Goal: Use online tool/utility: Utilize a website feature to perform a specific function

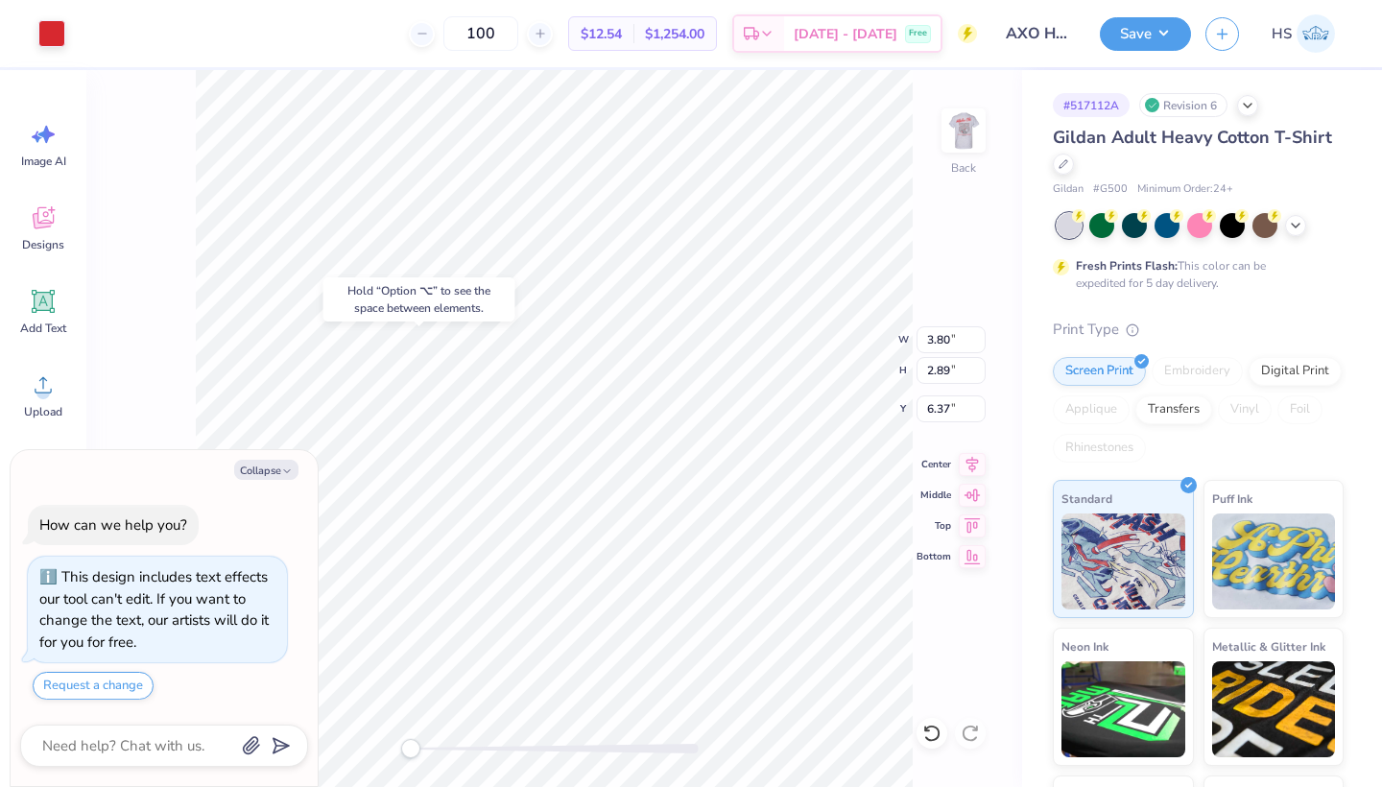
type textarea "x"
type input "0.55"
type input "6.34"
type textarea "x"
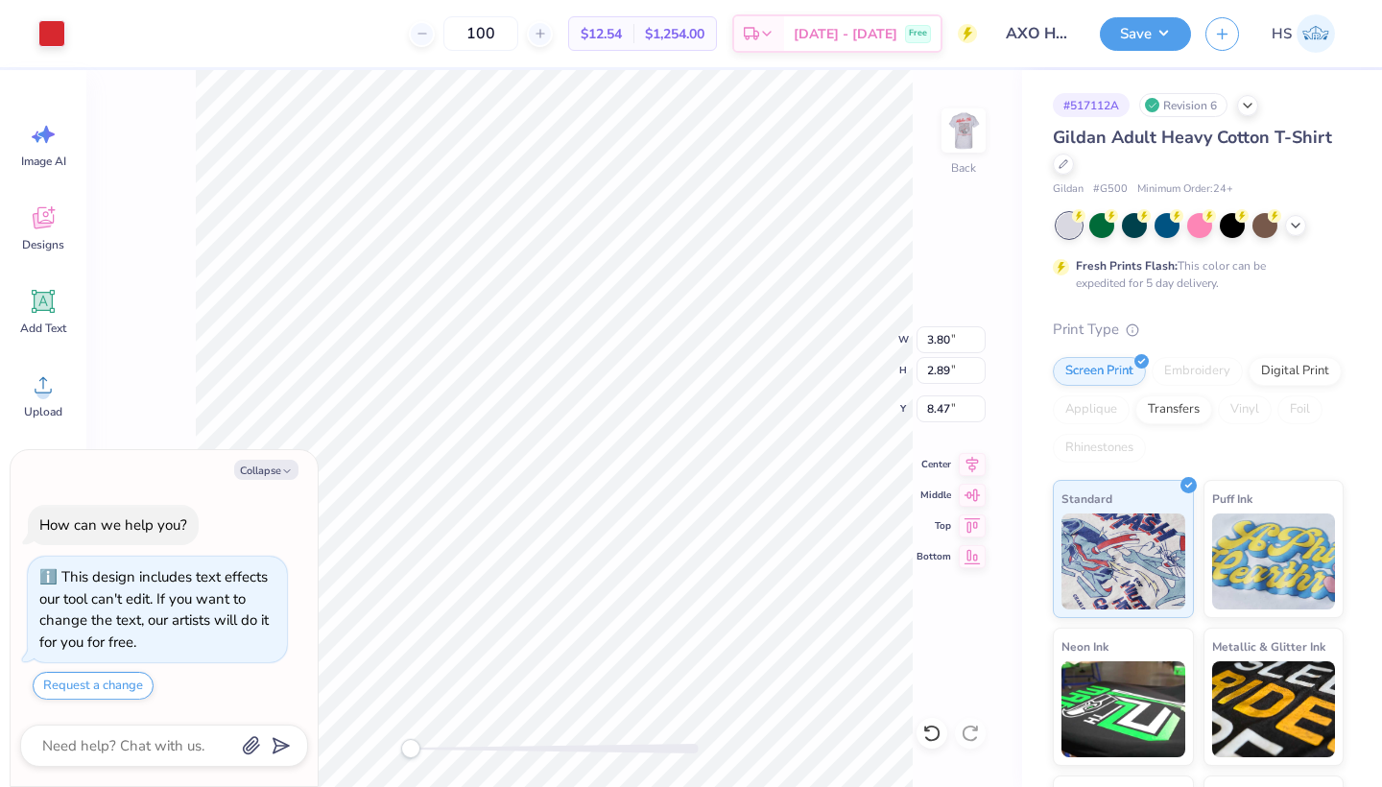
type input "2.19"
type textarea "x"
type input "3.81"
type textarea "x"
type input "11.15"
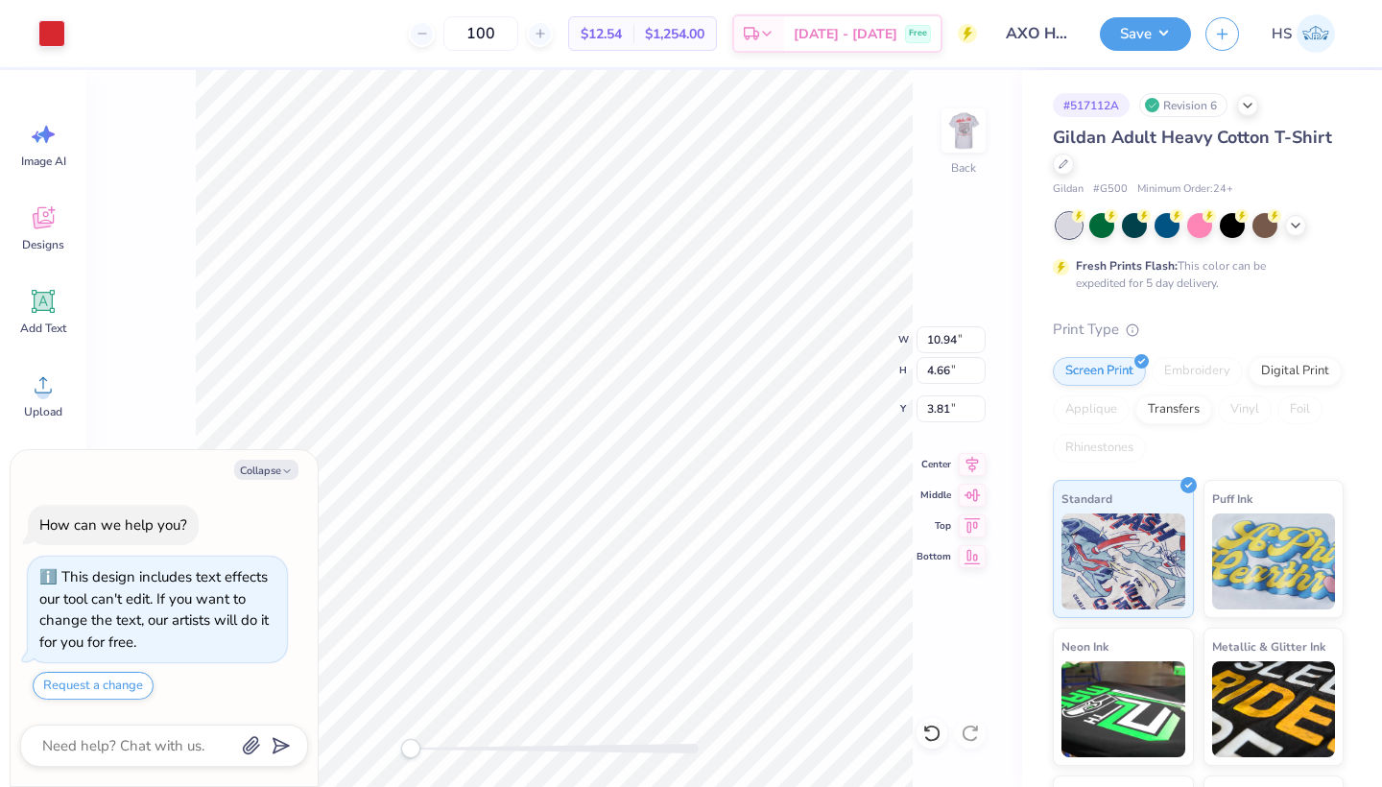
type input "3.71"
type input "4.33"
type textarea "x"
type input "10.97"
type input "4.56"
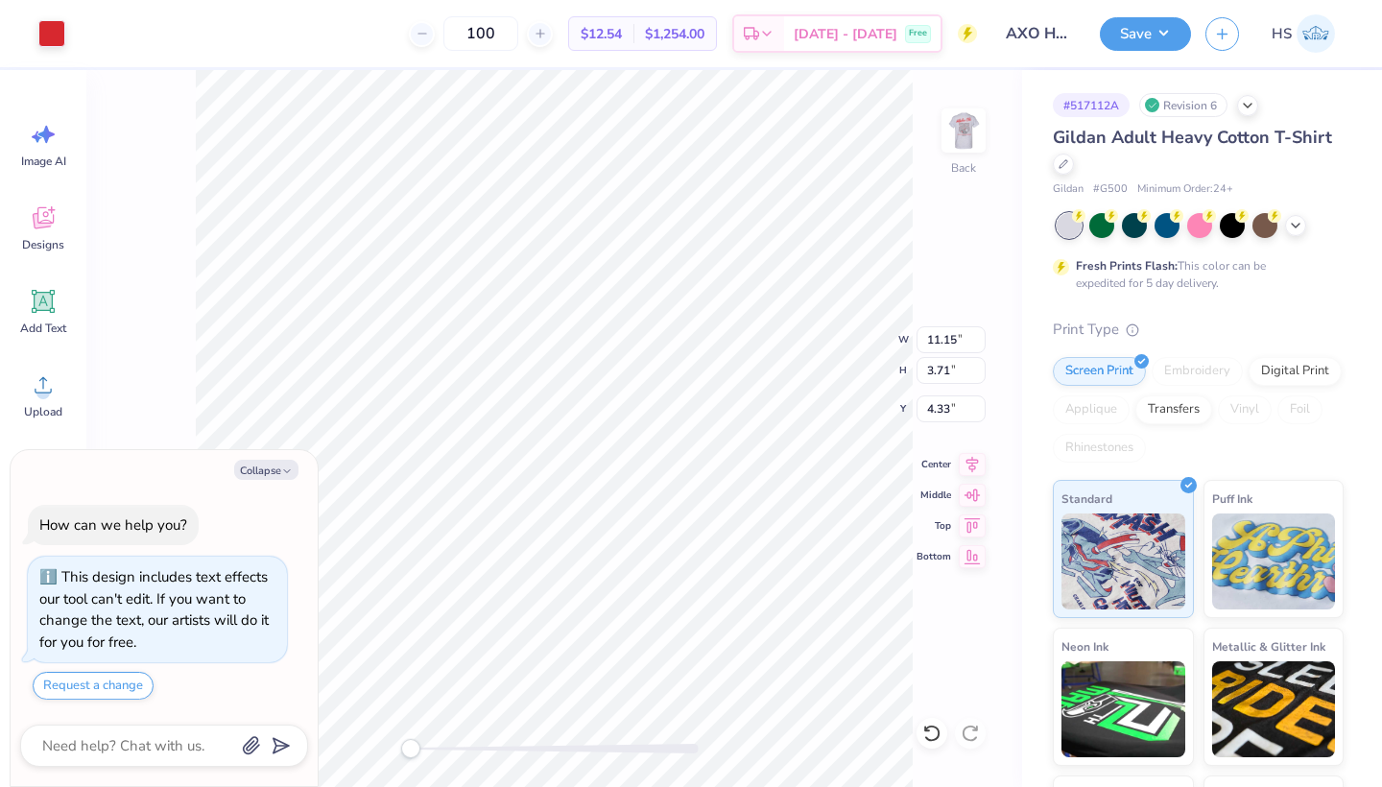
type input "3.86"
type textarea "x"
type input "0.54"
type input "2.42"
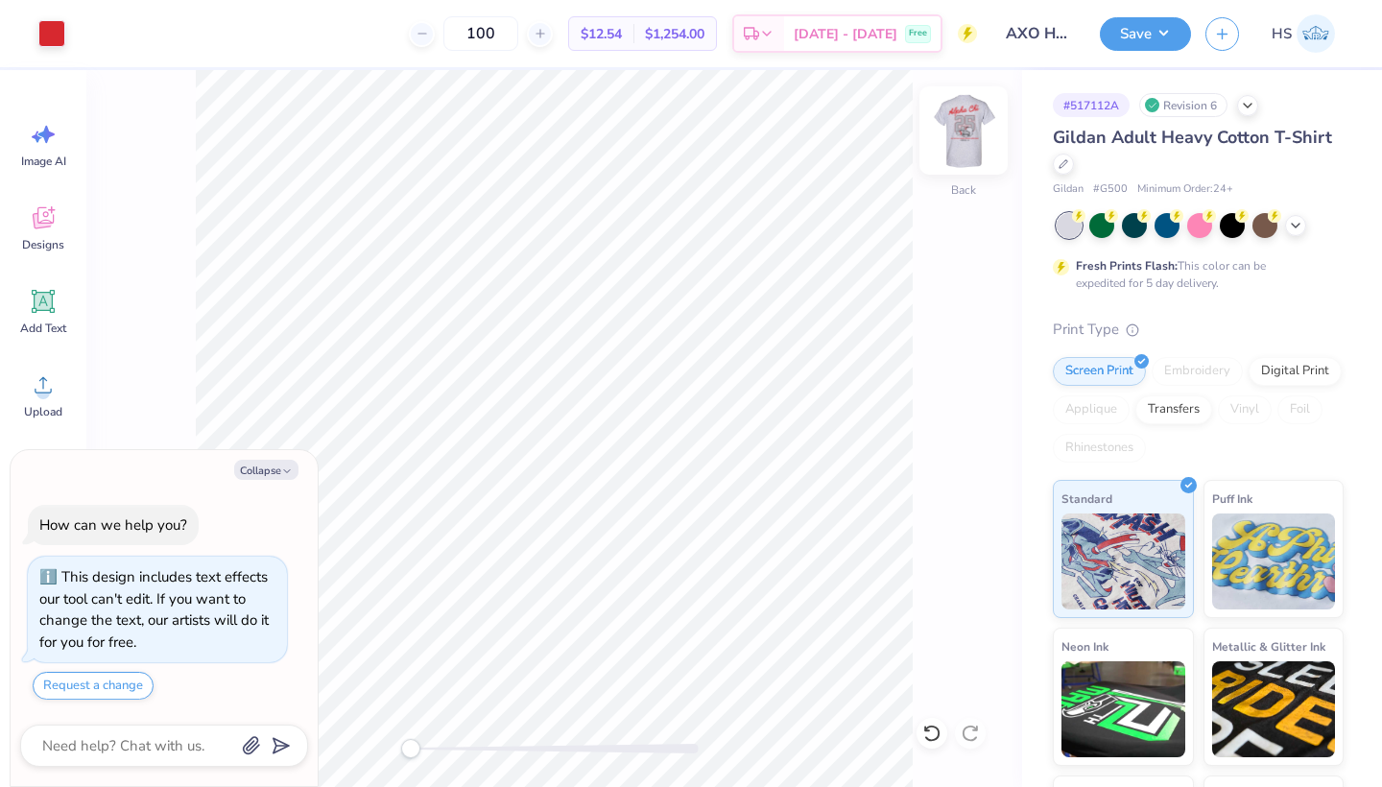
click at [953, 138] on img at bounding box center [963, 130] width 77 height 77
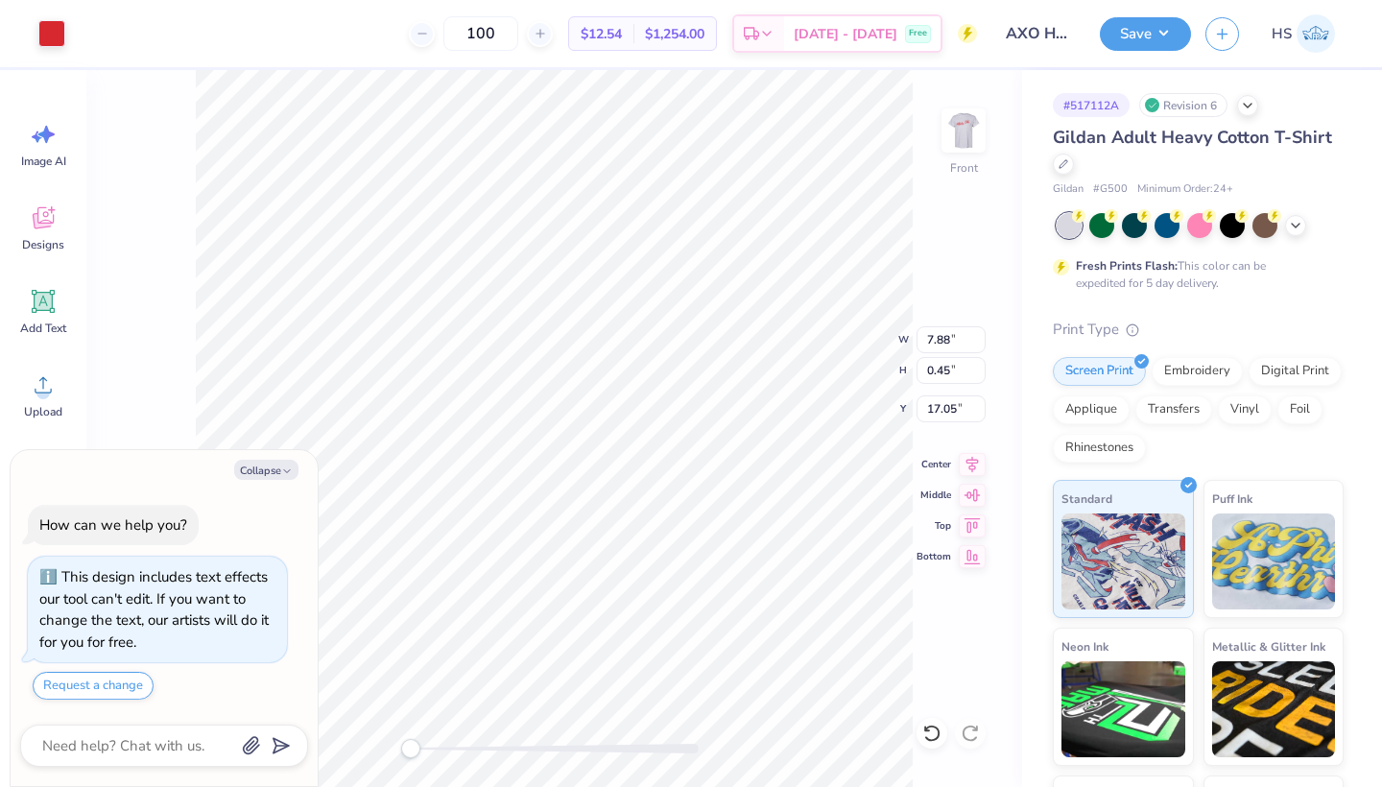
type textarea "x"
type input "17.14"
click at [46, 28] on div at bounding box center [51, 31] width 27 height 27
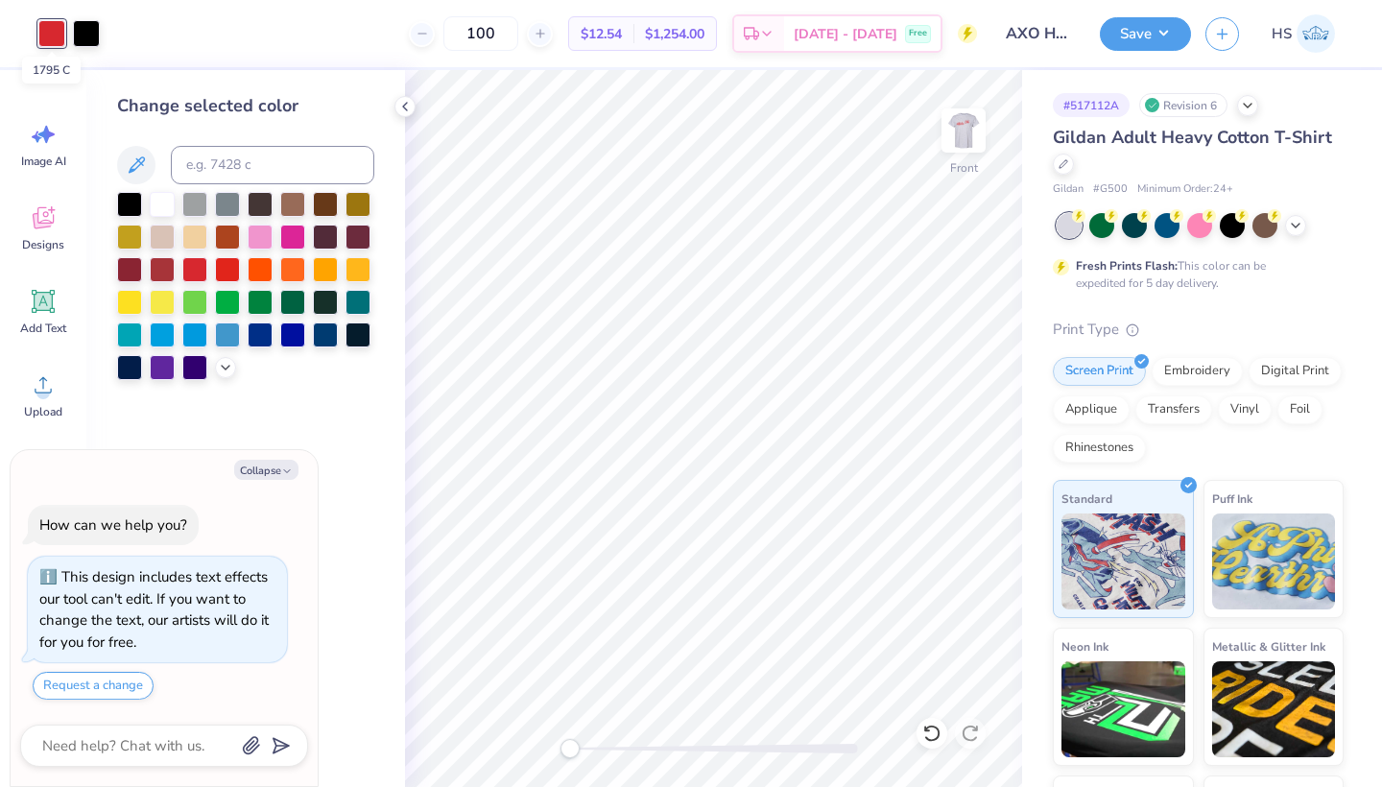
type textarea "x"
click at [221, 166] on input at bounding box center [272, 165] width 203 height 38
type input "207"
type textarea "x"
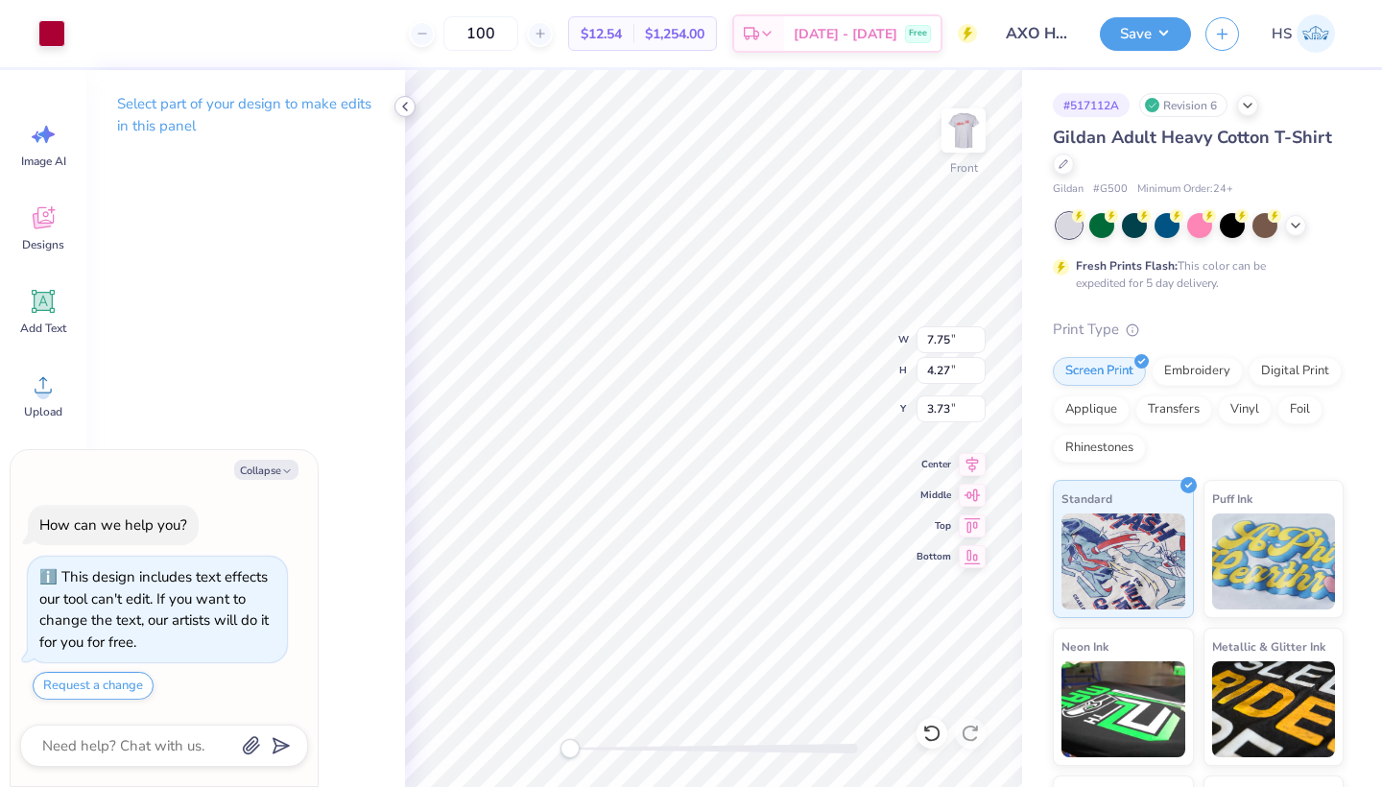
click at [405, 102] on icon at bounding box center [404, 106] width 15 height 15
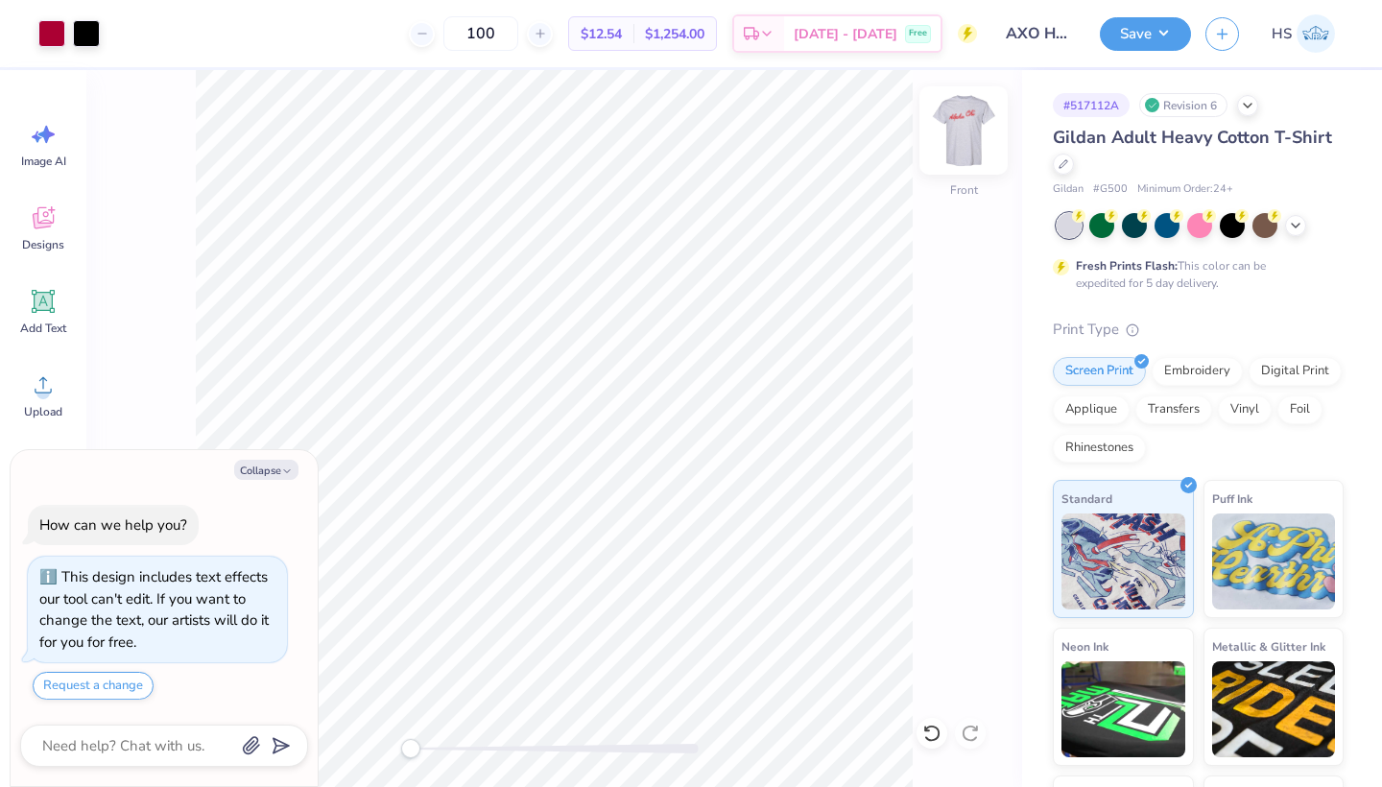
click at [960, 136] on img at bounding box center [963, 130] width 77 height 77
type textarea "x"
type input "4.39"
type textarea "x"
type input "3.00"
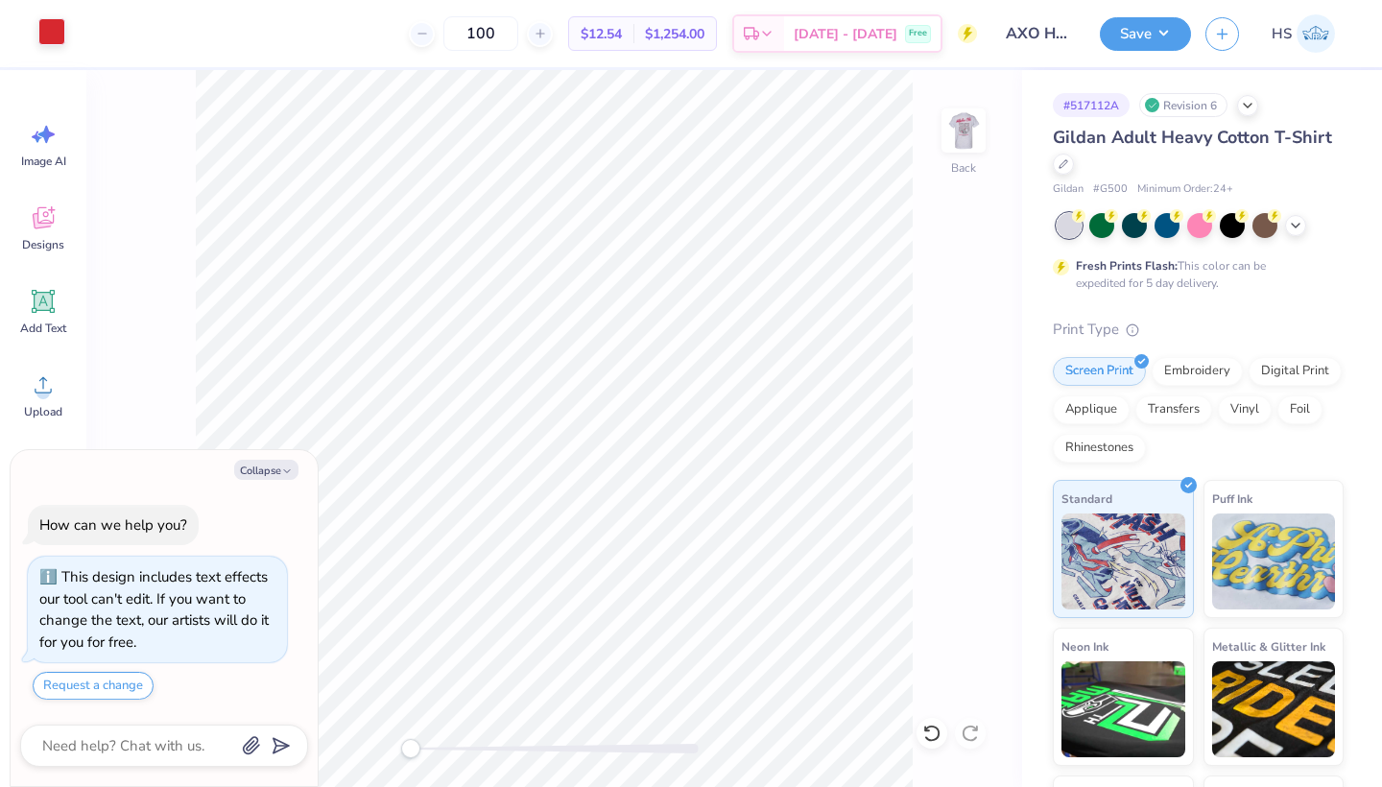
click at [55, 32] on div at bounding box center [51, 31] width 27 height 27
type textarea "x"
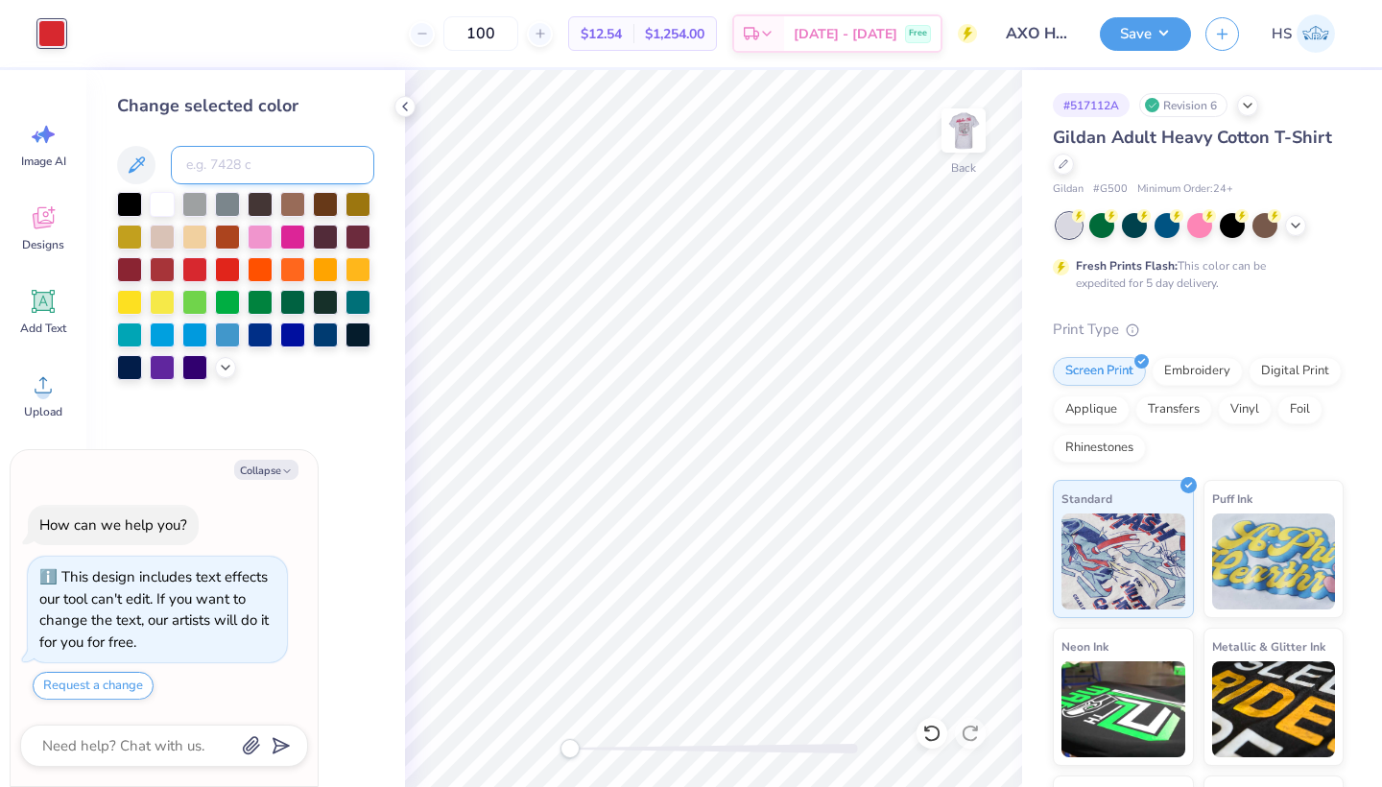
click at [214, 171] on input at bounding box center [272, 165] width 203 height 38
type input "207"
type textarea "x"
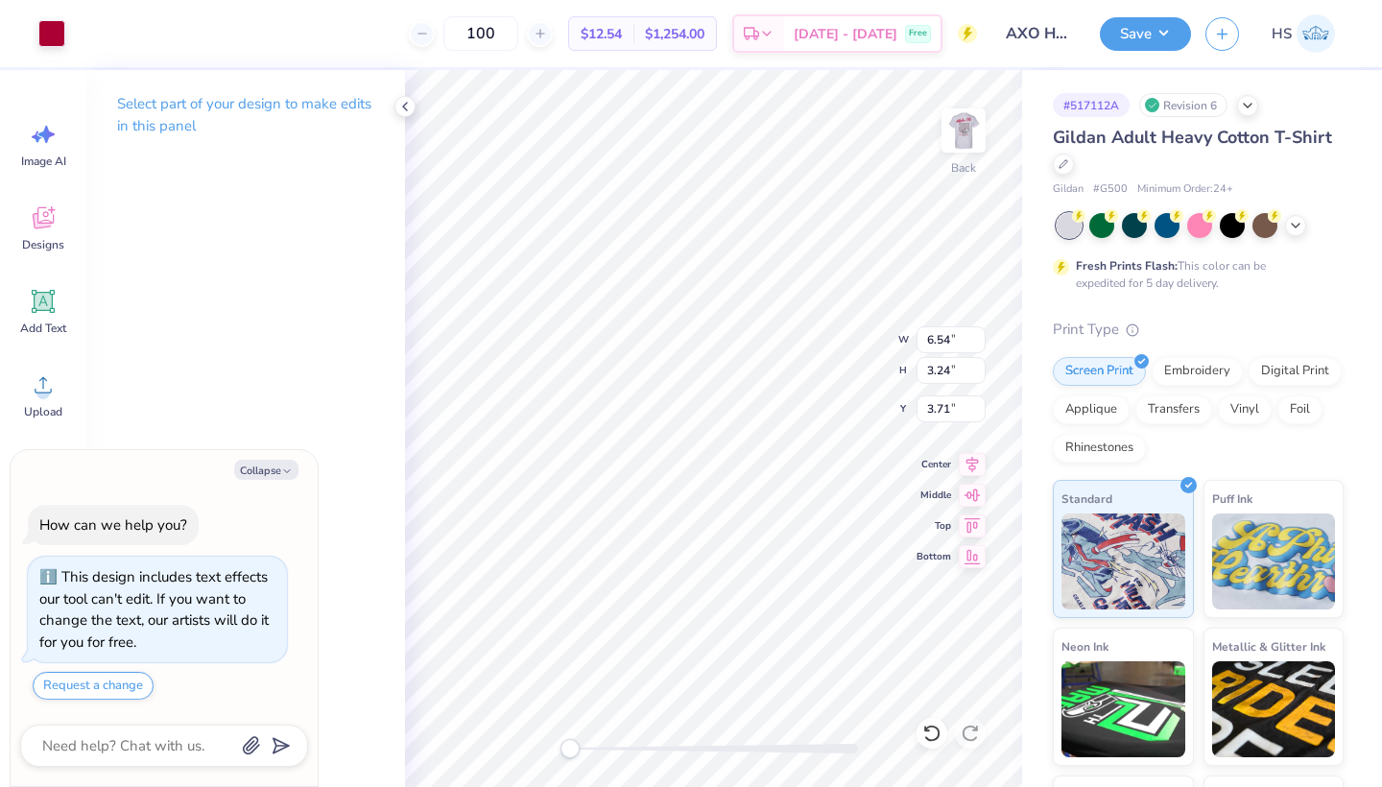
type textarea "x"
type input "3.85"
type input "2.65"
type input "3.00"
click at [1140, 25] on button "Save" at bounding box center [1145, 31] width 91 height 34
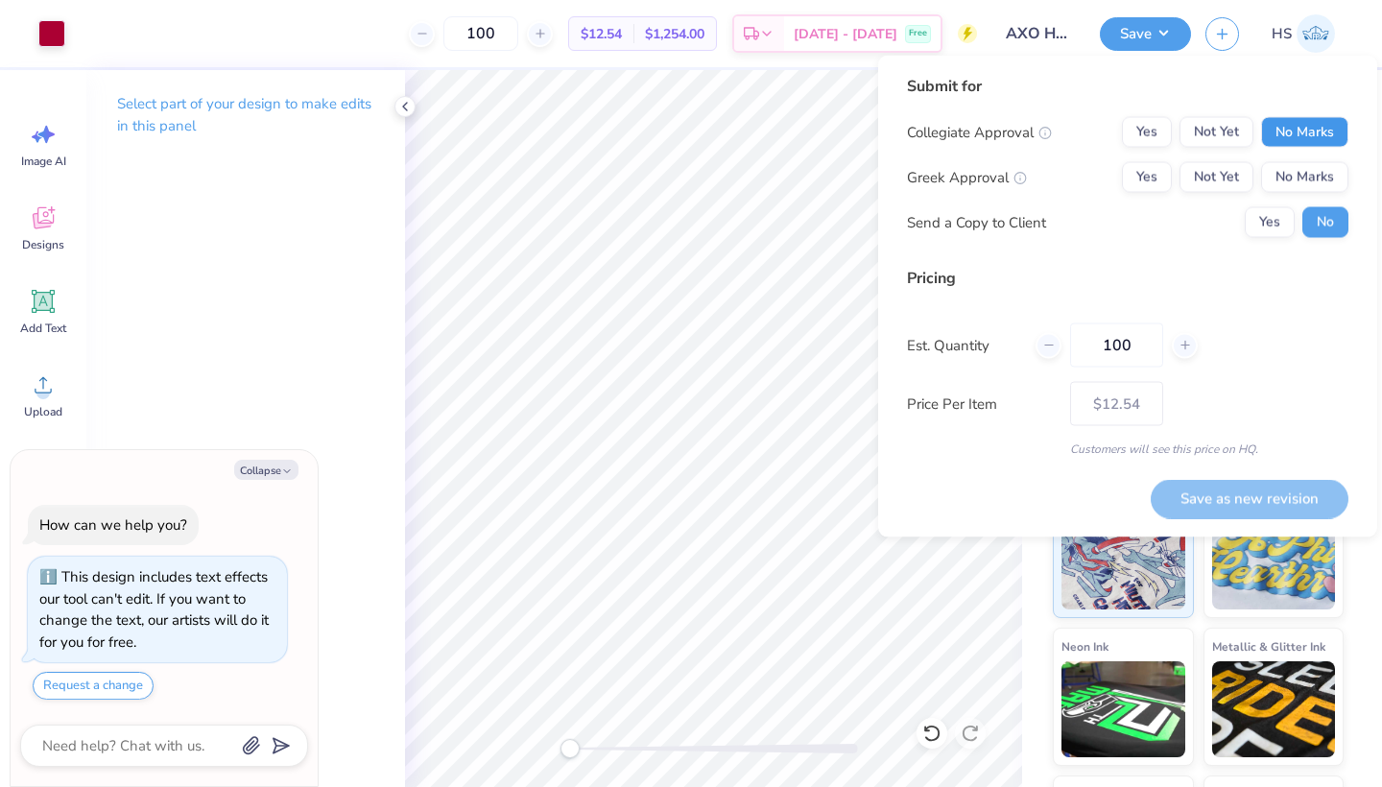
click at [1306, 129] on button "No Marks" at bounding box center [1304, 132] width 87 height 31
click at [1223, 181] on button "Not Yet" at bounding box center [1216, 177] width 74 height 31
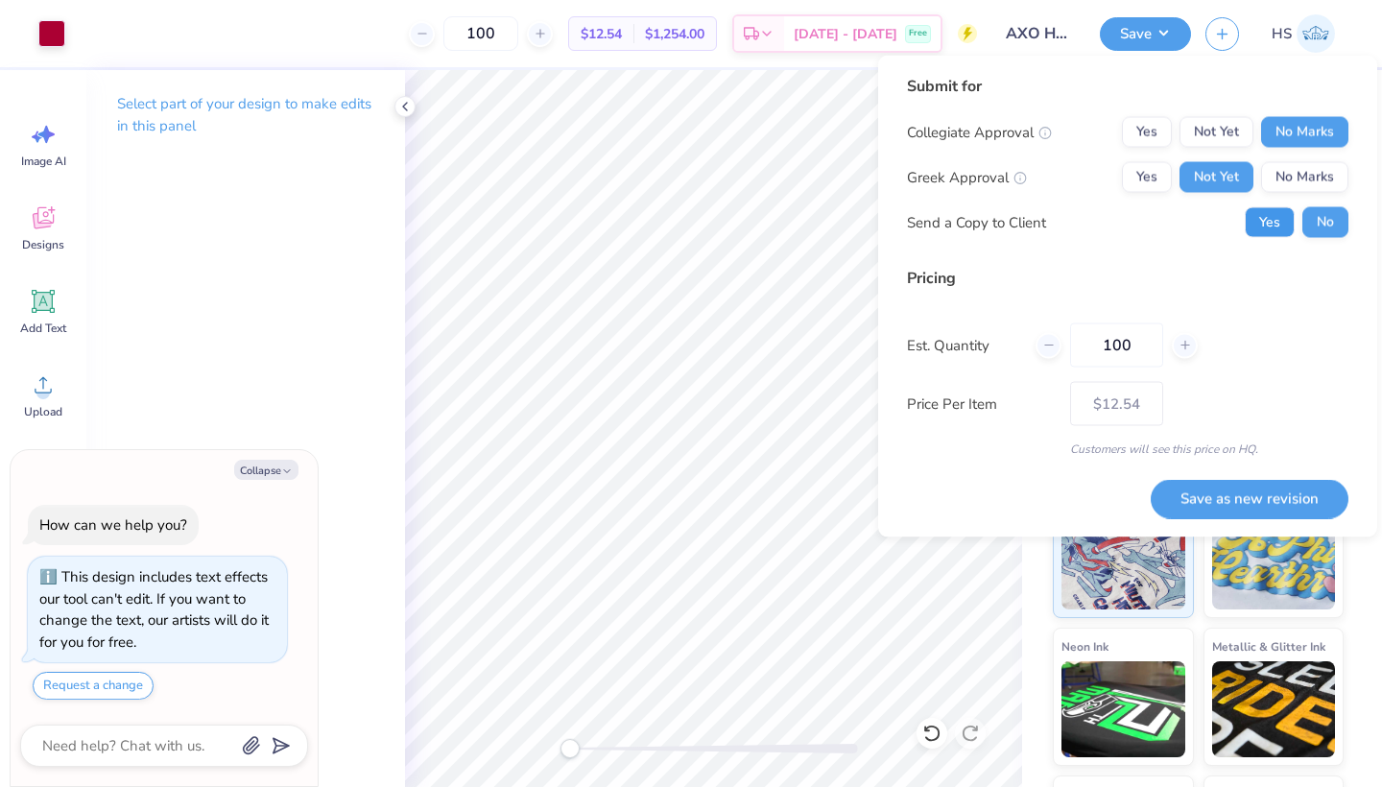
click at [1260, 212] on button "Yes" at bounding box center [1270, 222] width 50 height 31
click at [1211, 499] on button "Save as new revision" at bounding box center [1250, 498] width 198 height 39
type textarea "x"
type input "– –"
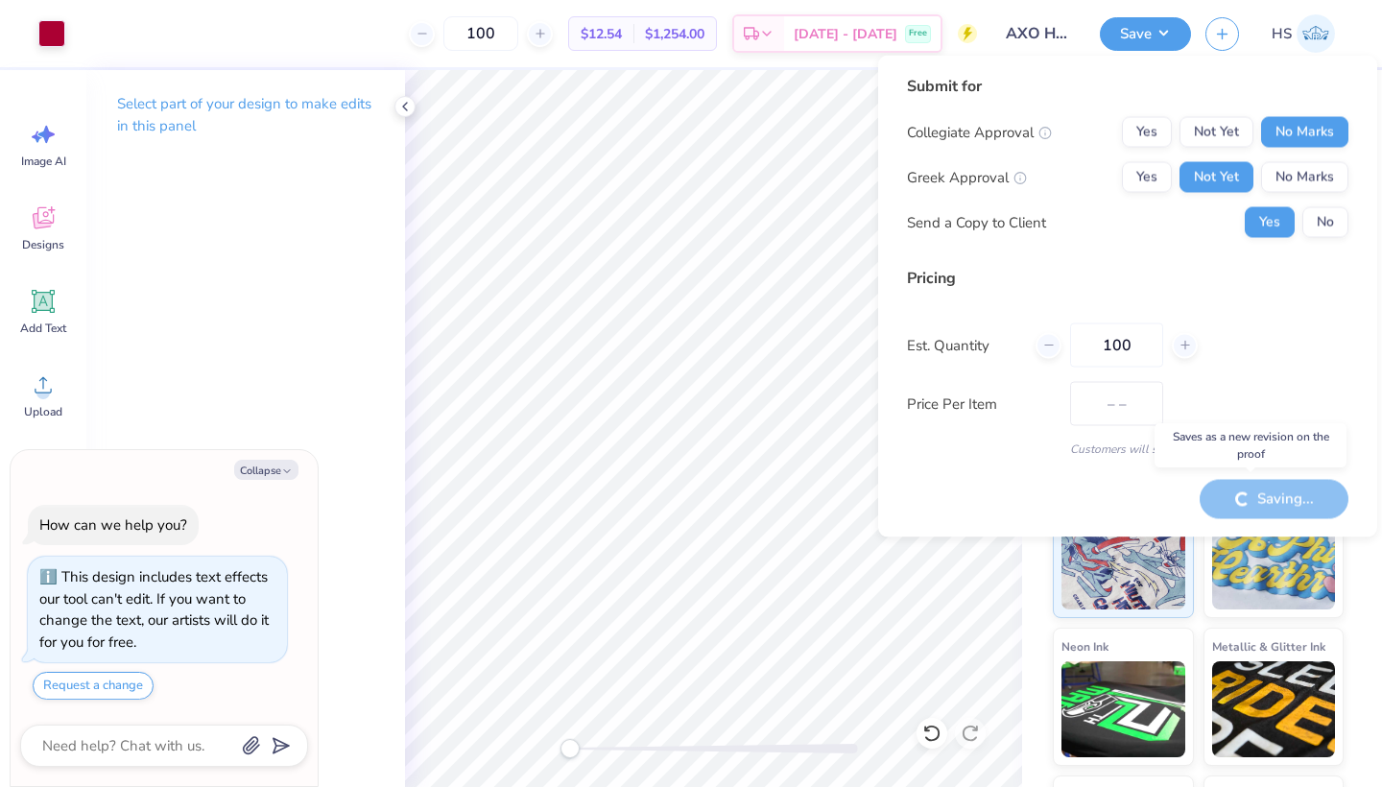
type textarea "x"
type input "$12.54"
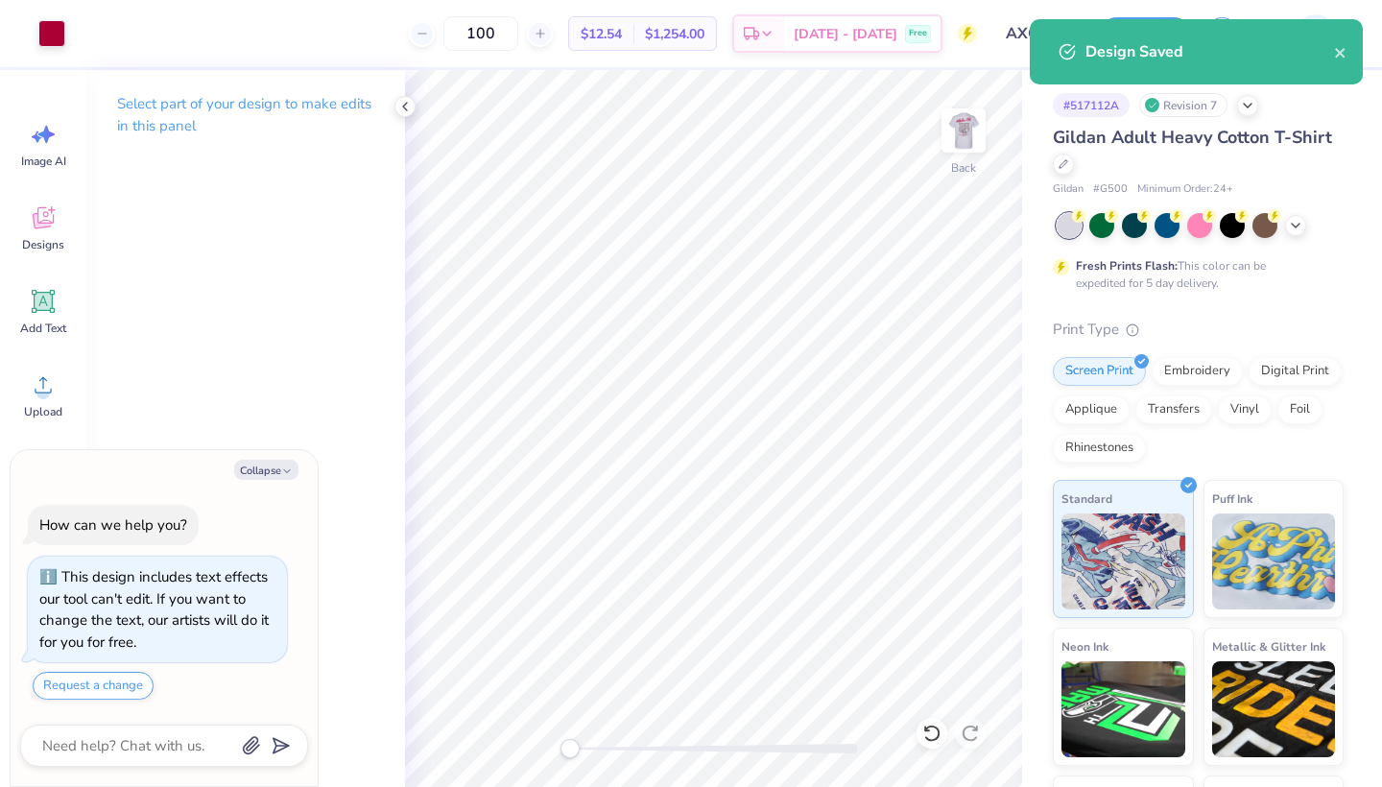
type textarea "x"
